Goal: Navigation & Orientation: Find specific page/section

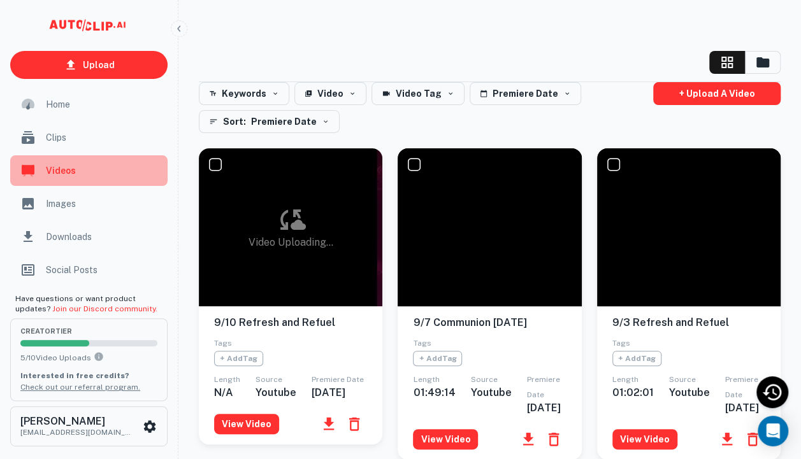
click at [60, 171] on span "Videos" at bounding box center [103, 171] width 114 height 14
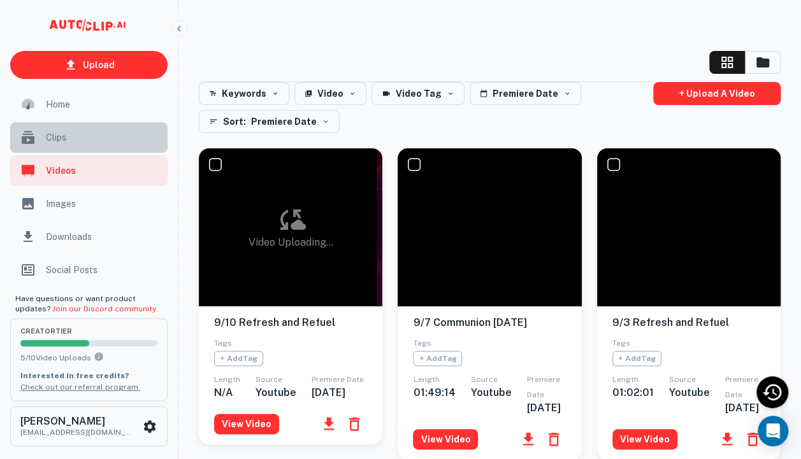
click at [57, 139] on span "Clips" at bounding box center [103, 138] width 114 height 14
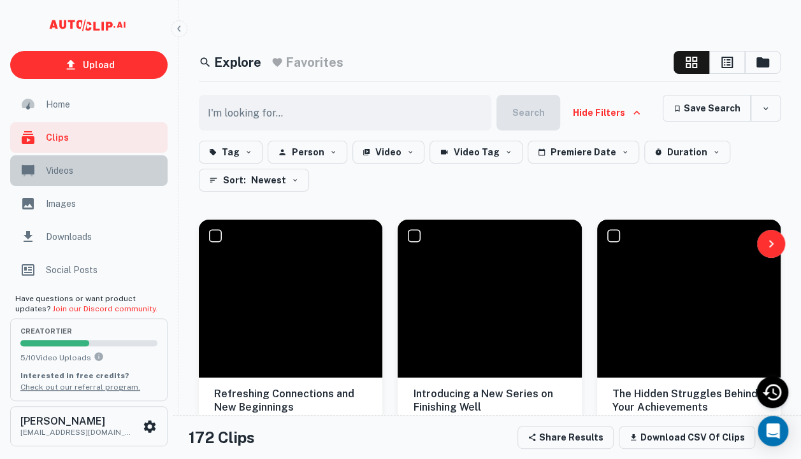
click at [57, 177] on span "Videos" at bounding box center [103, 171] width 114 height 14
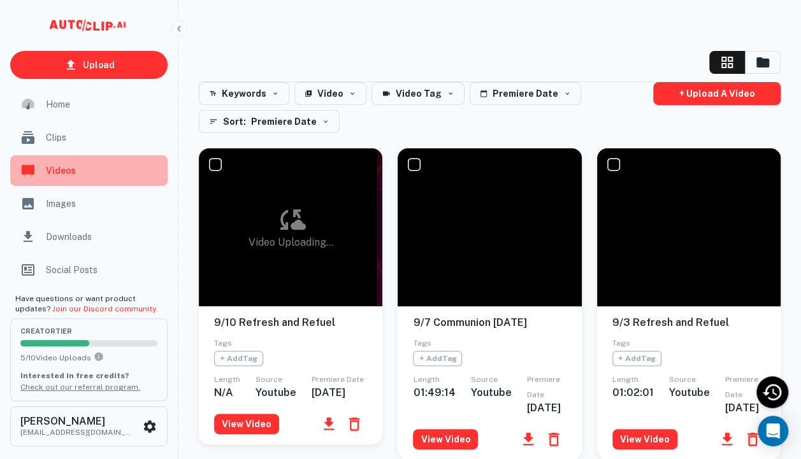
click at [56, 169] on span "Videos" at bounding box center [103, 171] width 114 height 14
click at [71, 165] on span "Videos" at bounding box center [103, 171] width 114 height 14
click at [59, 165] on span "Videos" at bounding box center [103, 171] width 114 height 14
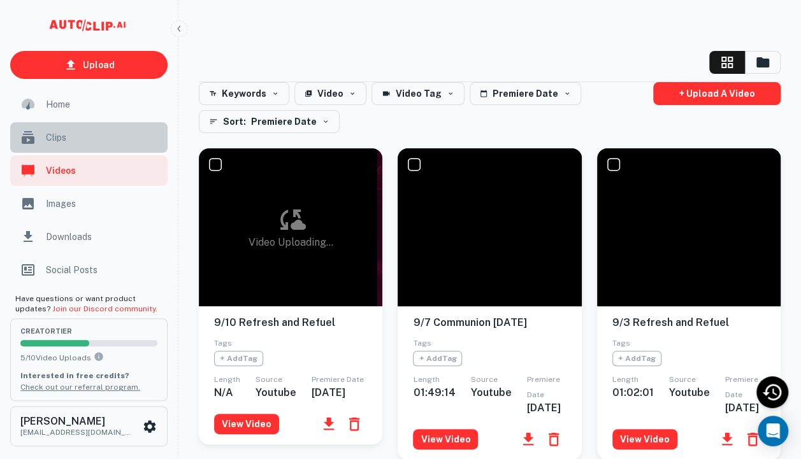
click at [77, 142] on span "Clips" at bounding box center [103, 138] width 114 height 14
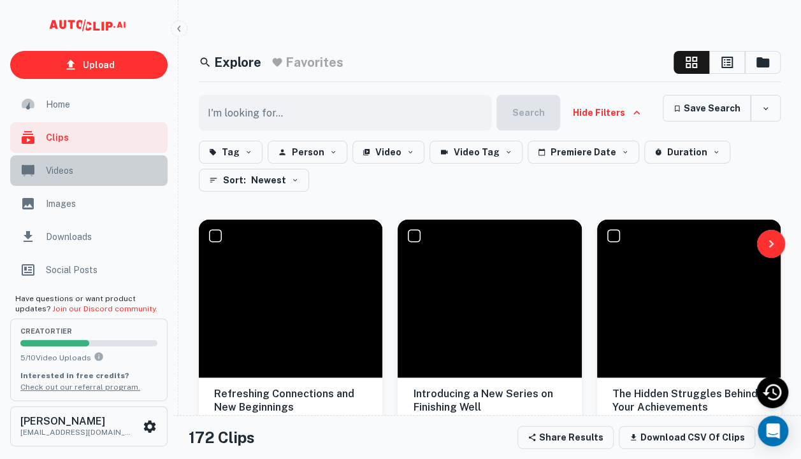
click at [66, 175] on span "Videos" at bounding box center [103, 171] width 114 height 14
